Goal: Find specific page/section: Find specific page/section

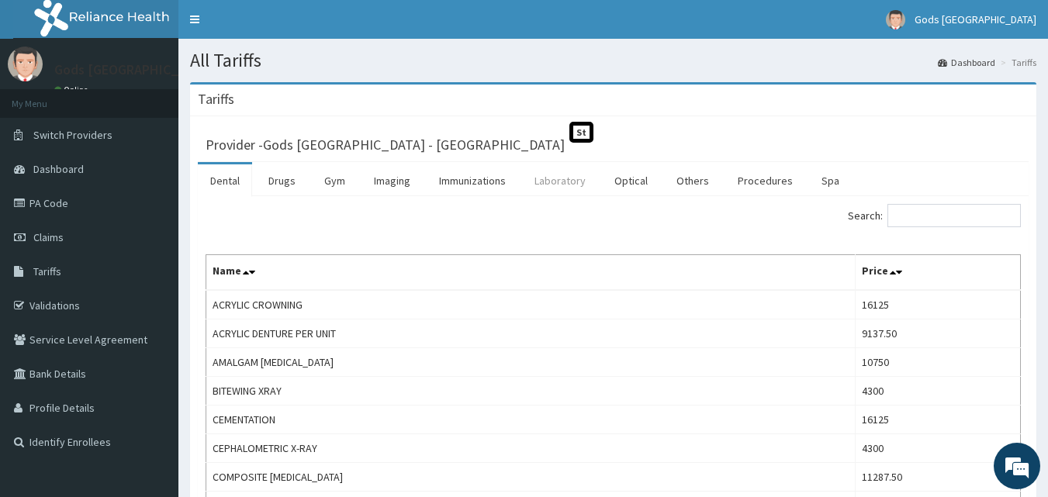
click at [582, 183] on link "Laboratory" at bounding box center [560, 180] width 76 height 33
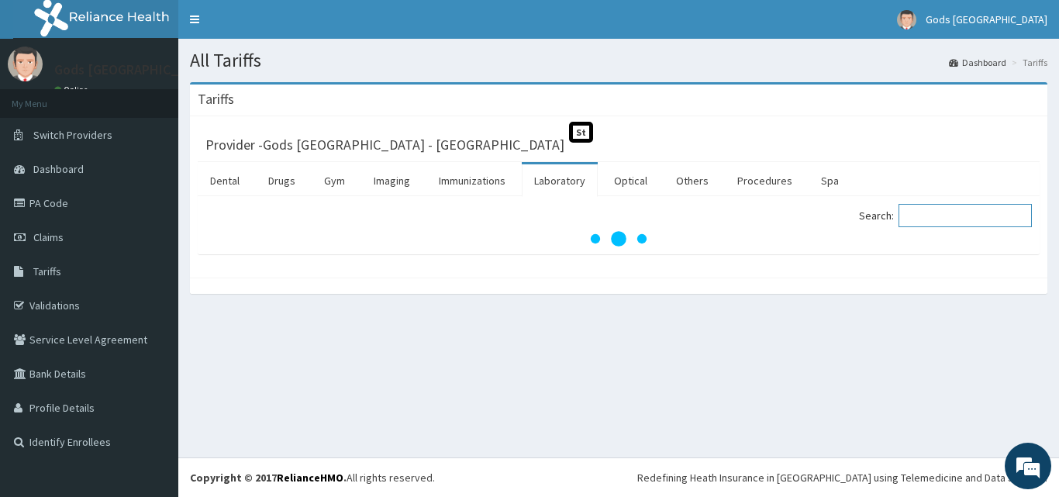
click at [932, 212] on input "Search:" at bounding box center [965, 215] width 133 height 23
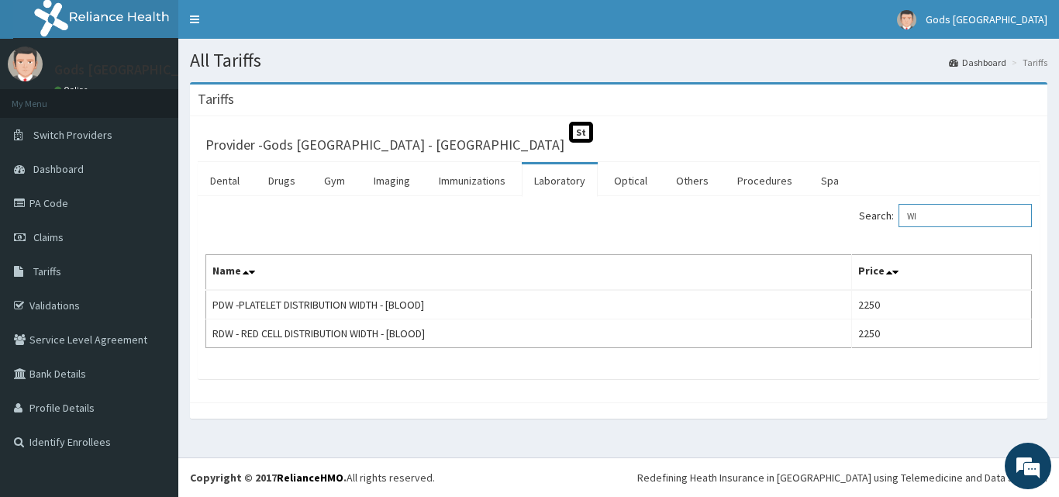
type input "W"
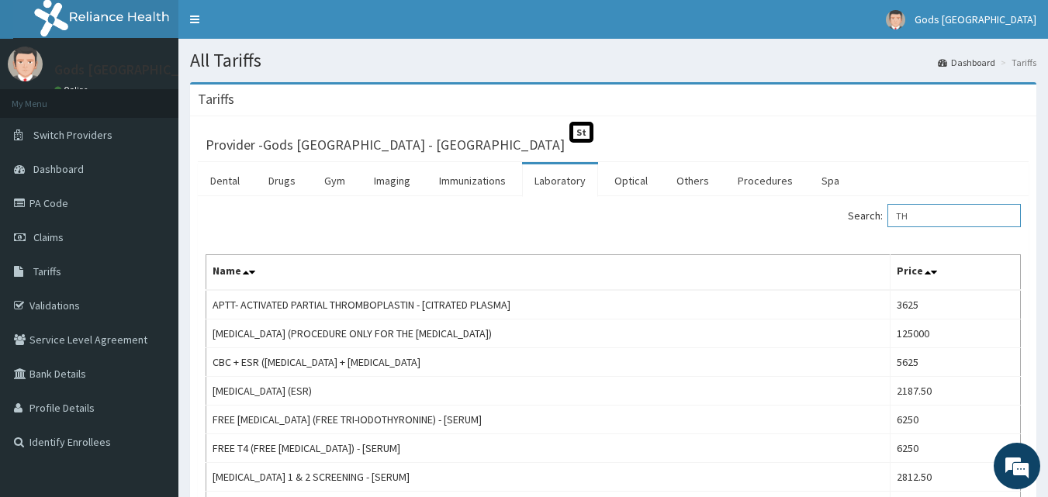
click at [951, 215] on input "TH" at bounding box center [953, 215] width 133 height 23
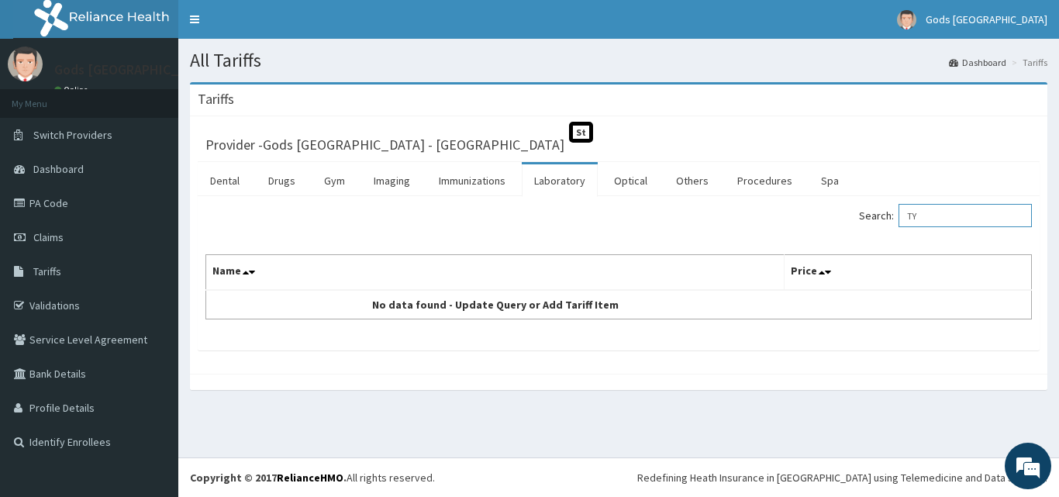
type input "T"
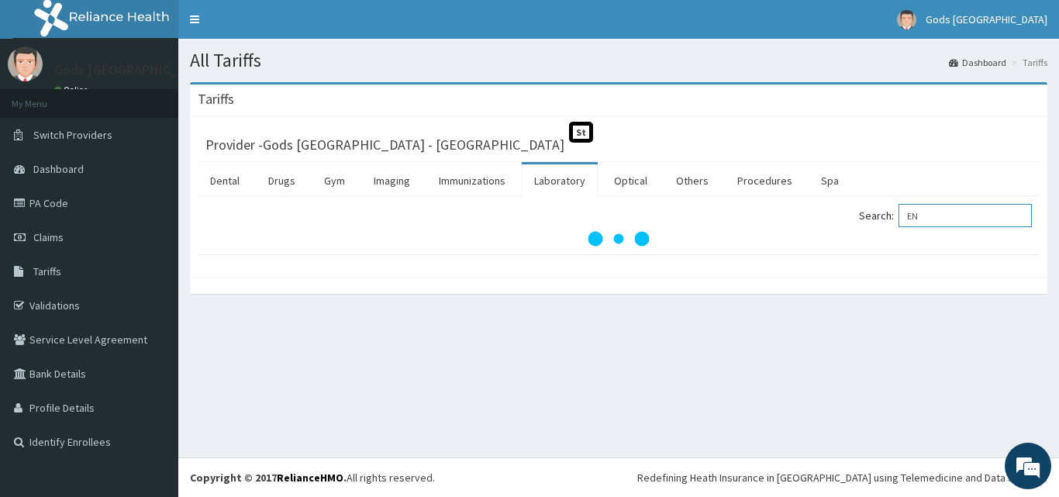
type input "EN"
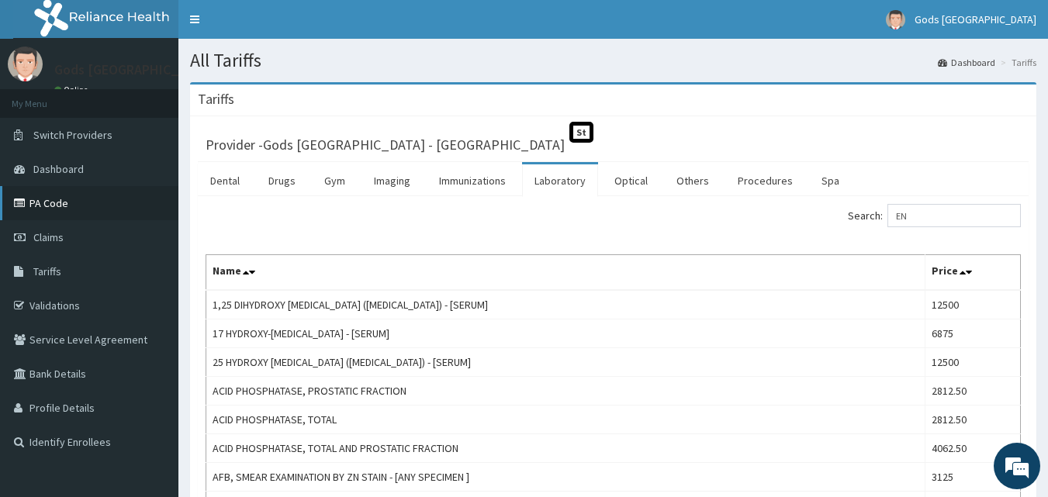
click at [55, 206] on link "PA Code" at bounding box center [89, 203] width 178 height 34
